Goal: Task Accomplishment & Management: Manage account settings

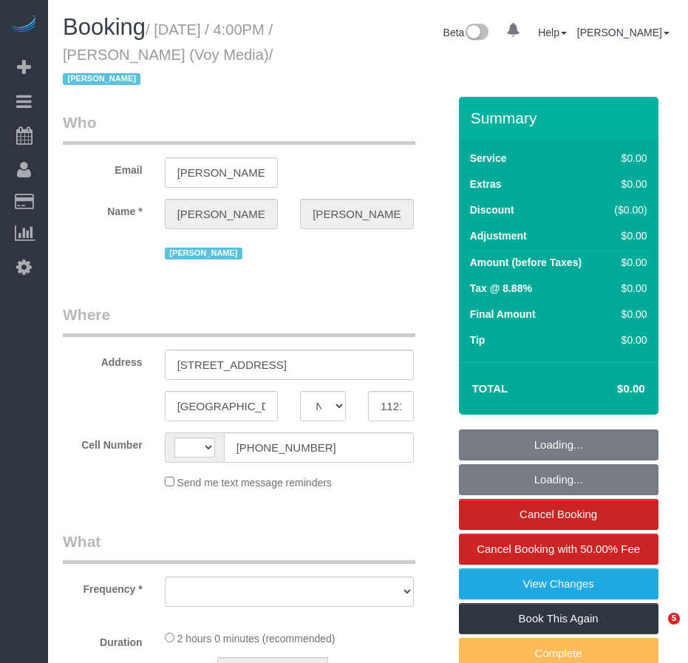
select select "NY"
select select "string:[GEOGRAPHIC_DATA]"
select select "object:532"
select select "120"
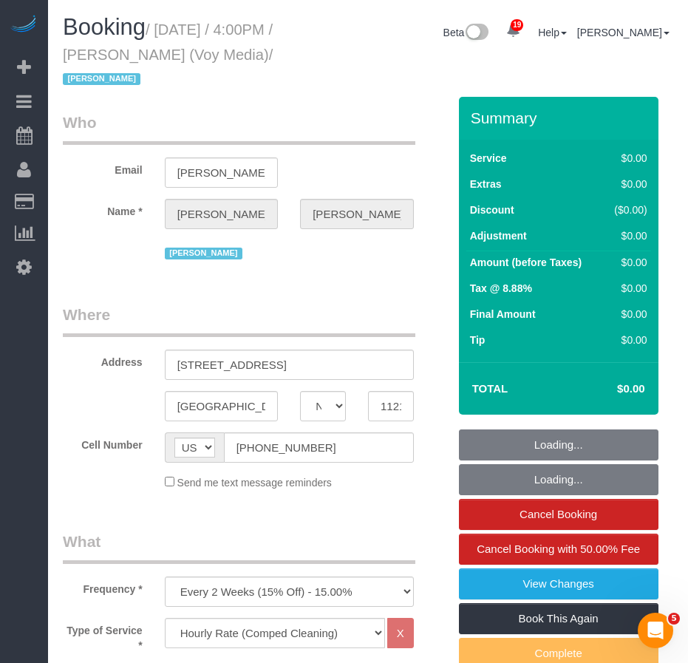
select select "spot1"
select select "number:89"
select select "number:90"
select select "number:15"
select select "number:5"
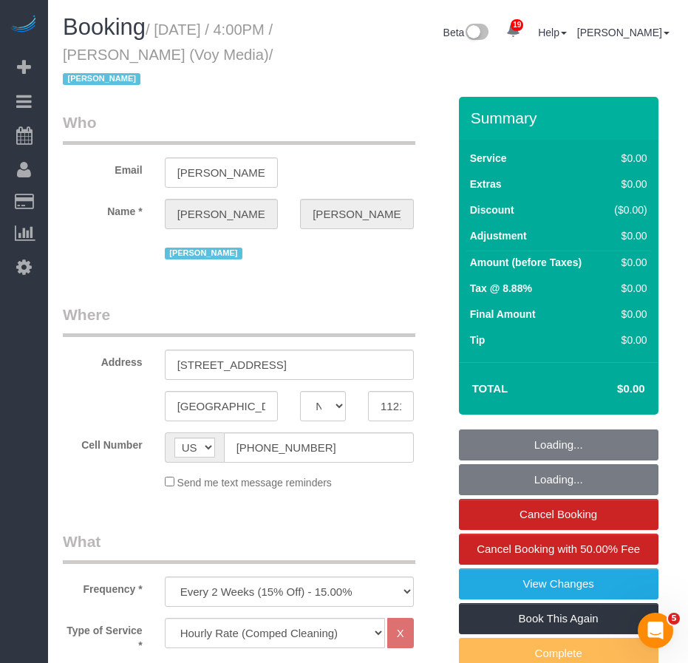
select select "number:21"
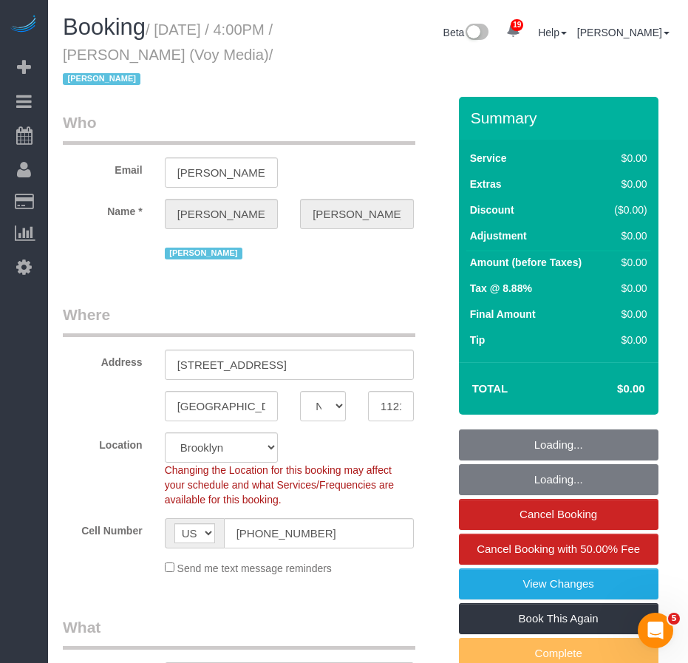
select select "object:1481"
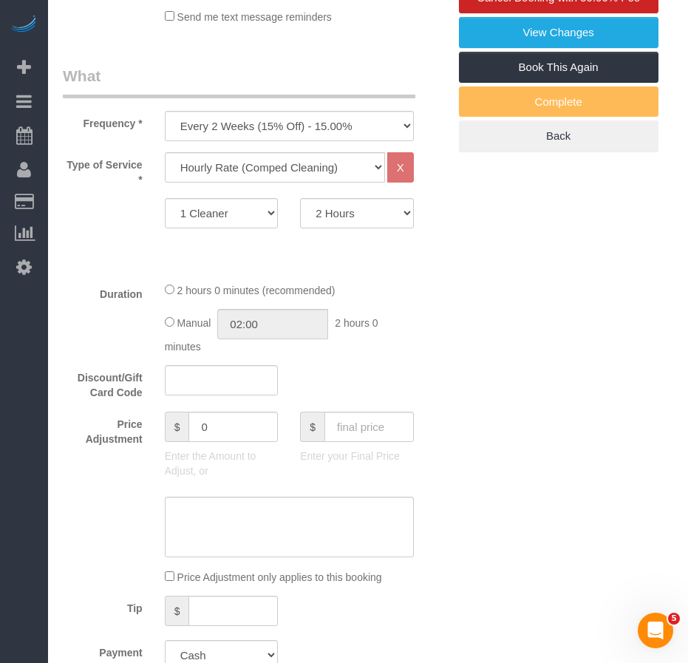
scroll to position [413, 0]
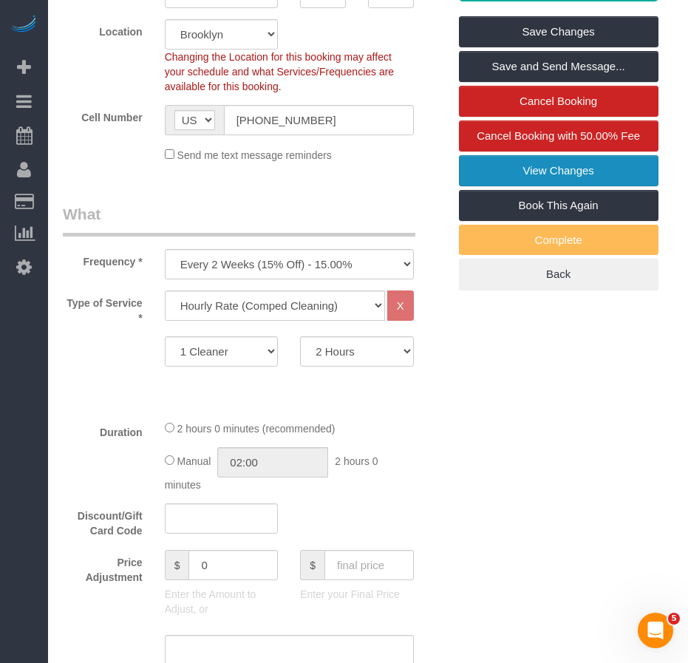
click at [487, 171] on link "View Changes" at bounding box center [559, 170] width 200 height 31
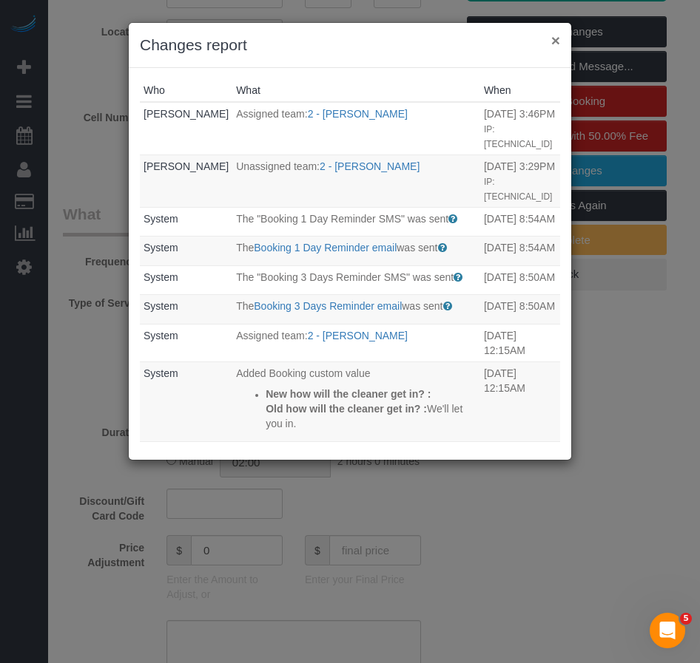
click at [555, 42] on button "×" at bounding box center [555, 41] width 9 height 16
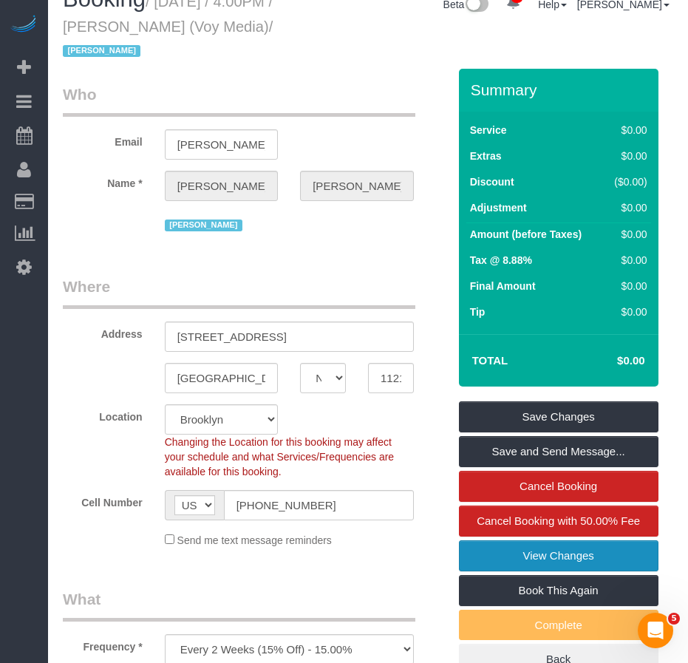
scroll to position [0, 0]
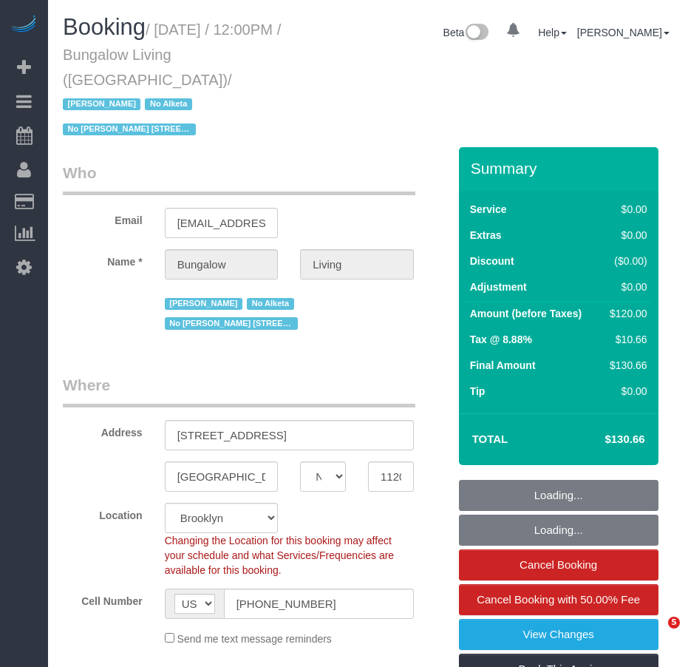
select select "NY"
select select "spot1"
select select "object:794"
select select "number:89"
select select "number:90"
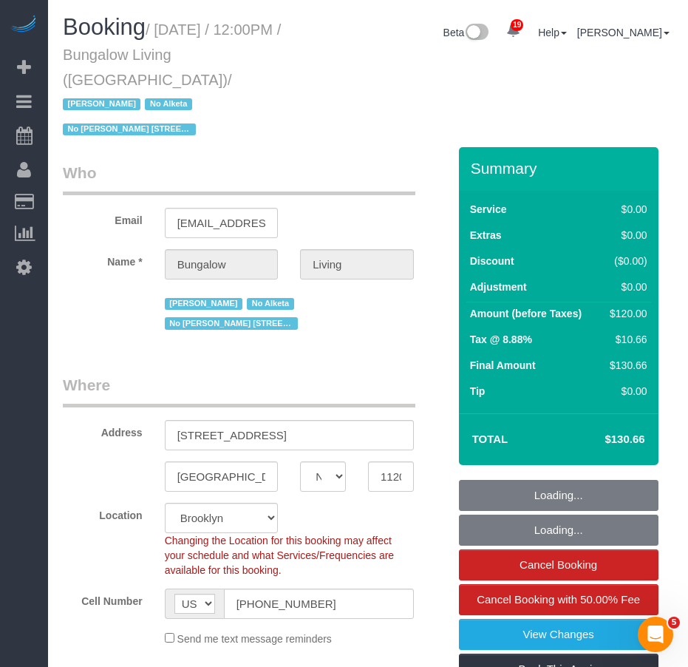
select select "number:15"
select select "number:7"
select select "number:21"
select select "object:1530"
select select "spot39"
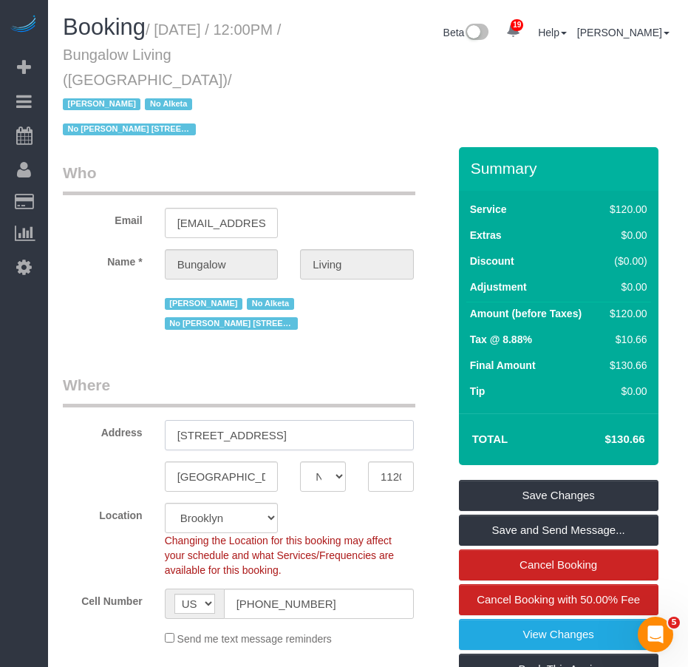
drag, startPoint x: 196, startPoint y: 366, endPoint x: 265, endPoint y: 364, distance: 69.5
click at [265, 420] on input "[STREET_ADDRESS]" at bounding box center [289, 435] width 249 height 30
